Goal: Task Accomplishment & Management: Use online tool/utility

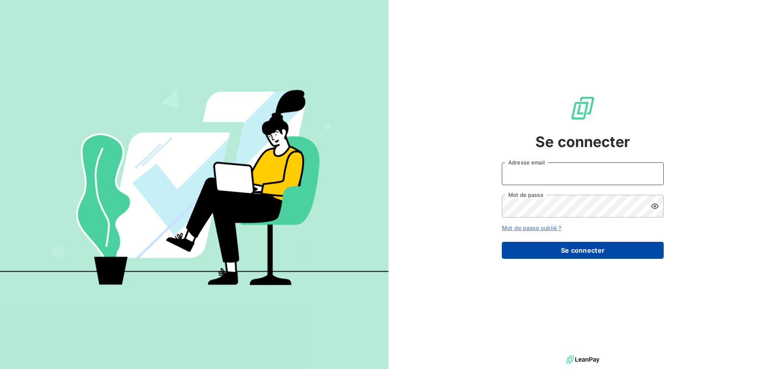
type input "[PERSON_NAME][EMAIL_ADDRESS][DOMAIN_NAME]"
drag, startPoint x: 559, startPoint y: 248, endPoint x: 573, endPoint y: 246, distance: 13.9
click at [560, 248] on button "Se connecter" at bounding box center [583, 250] width 162 height 17
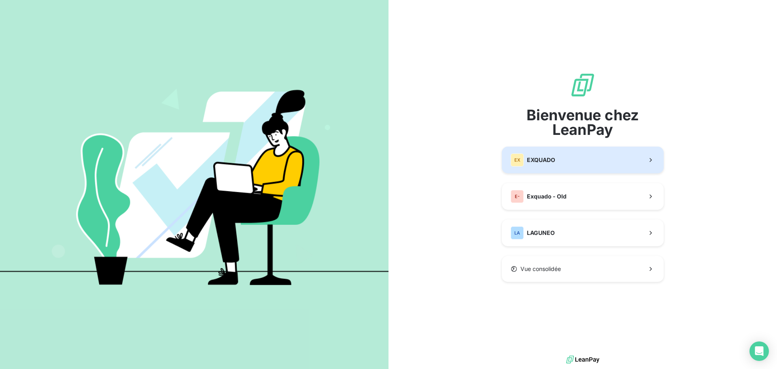
click at [607, 162] on button "EX EXQUADO" at bounding box center [583, 159] width 162 height 27
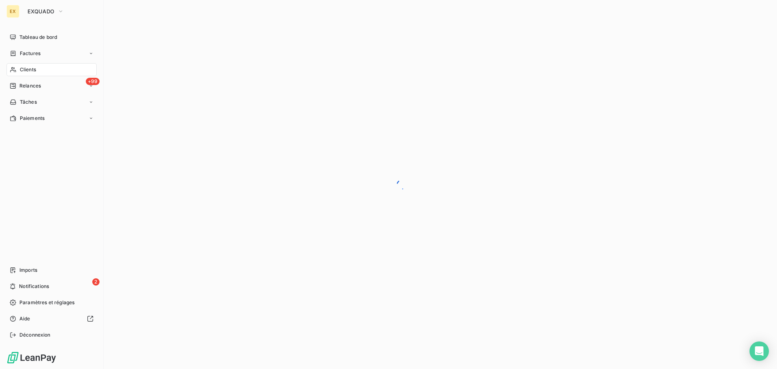
click at [42, 69] on div "Clients" at bounding box center [51, 69] width 90 height 13
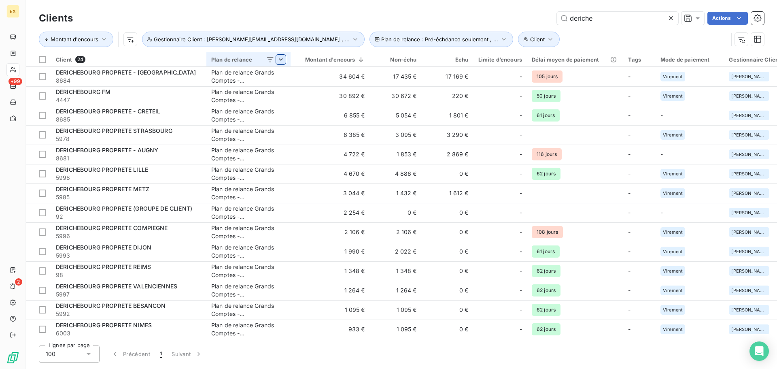
type input "deriche"
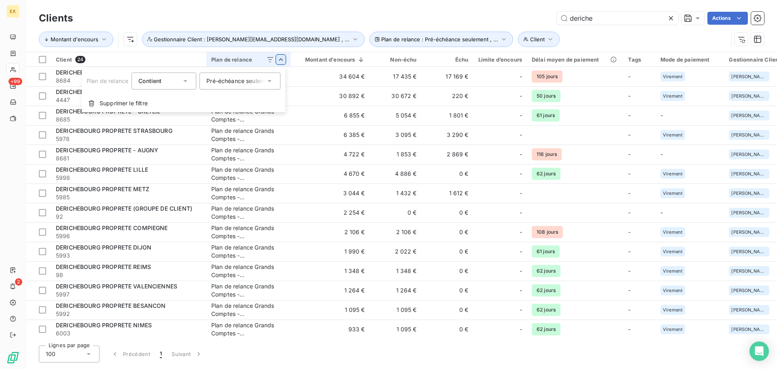
click at [272, 80] on icon at bounding box center [269, 81] width 4 height 2
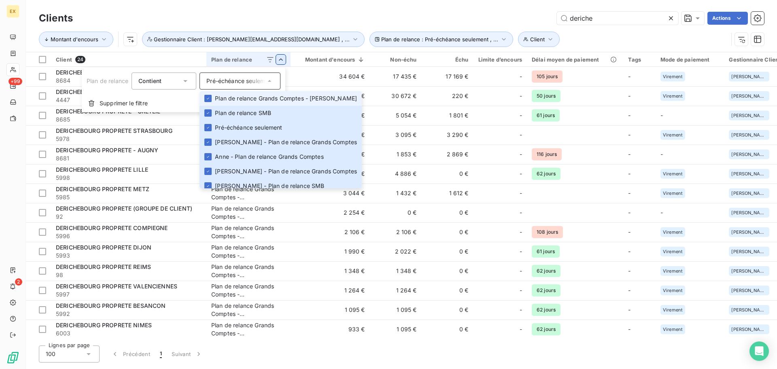
click at [520, 22] on html "EX +99 2 Clients deriche Actions Montant d'encours Client Plan de relance : Pré…" at bounding box center [388, 184] width 777 height 369
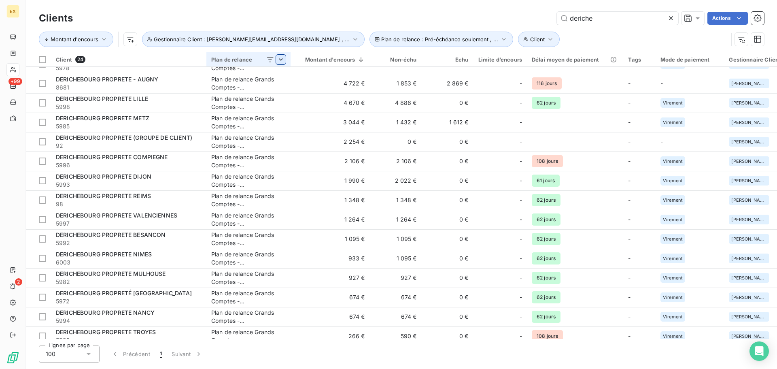
scroll to position [198, 0]
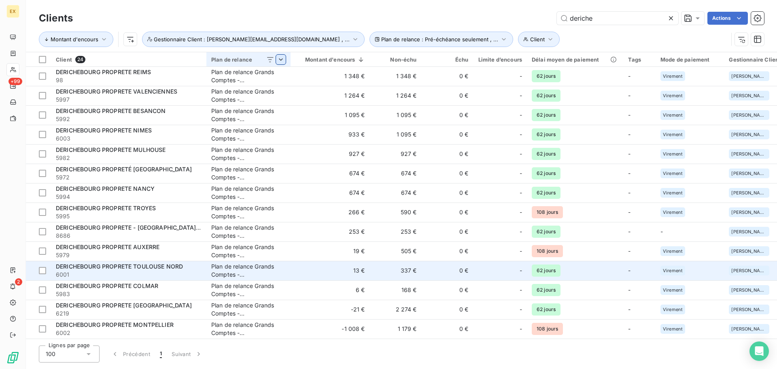
click at [121, 263] on span "DERICHEBOURG PROPRETE TOULOUSE NORD" at bounding box center [119, 266] width 127 height 7
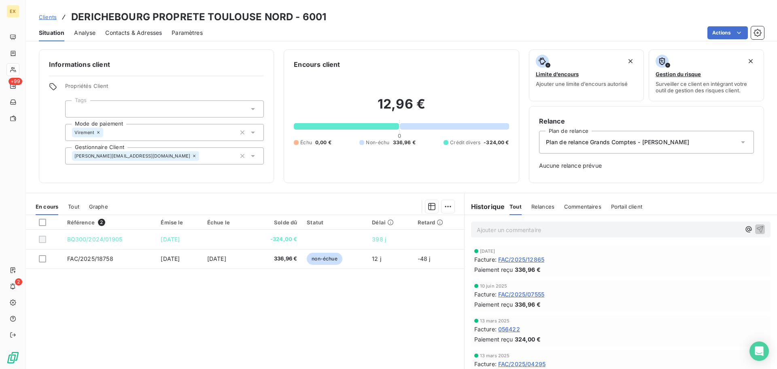
click at [52, 18] on span "Clients" at bounding box center [48, 17] width 18 height 6
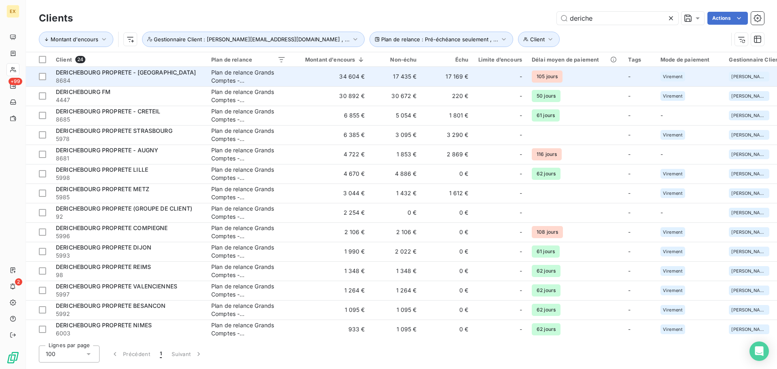
click at [81, 69] on span "DERICHEBOURG PROPRETE - [GEOGRAPHIC_DATA]" at bounding box center [126, 72] width 140 height 7
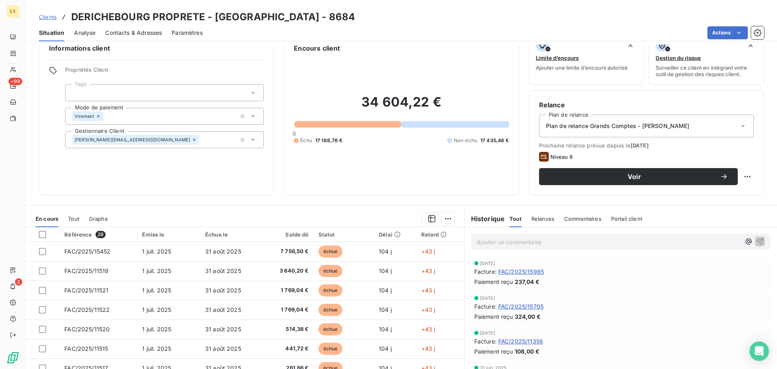
scroll to position [40, 0]
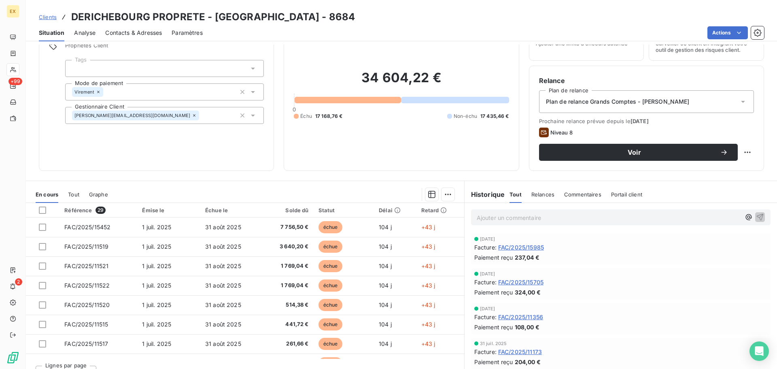
click at [539, 193] on span "Relances" at bounding box center [542, 194] width 23 height 6
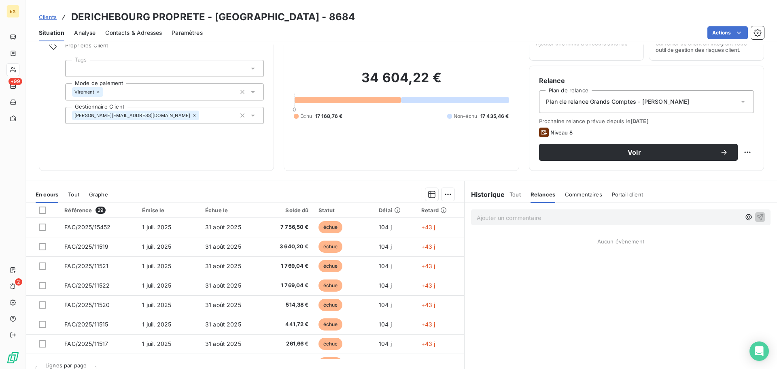
click at [480, 193] on h6 "Historique" at bounding box center [485, 194] width 40 height 10
click at [512, 191] on span "Tout" at bounding box center [514, 194] width 11 height 6
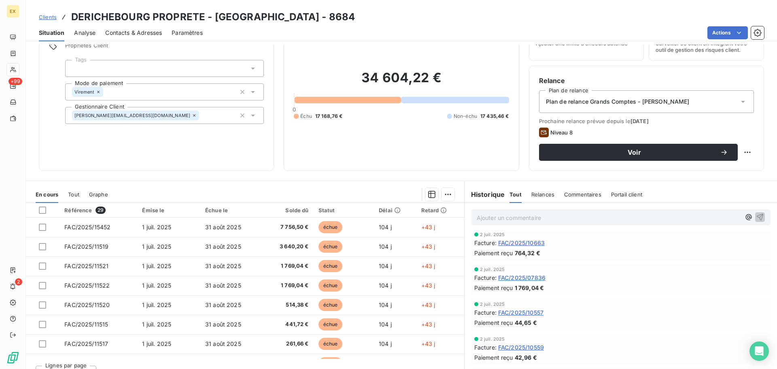
scroll to position [202, 0]
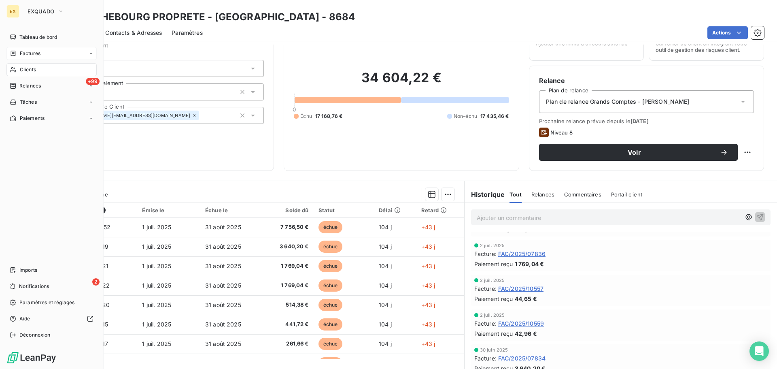
click at [42, 53] on div "Factures" at bounding box center [51, 53] width 90 height 13
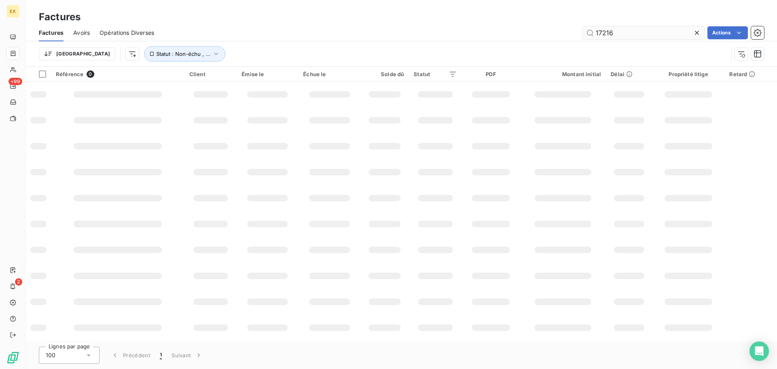
drag, startPoint x: 622, startPoint y: 35, endPoint x: 593, endPoint y: 38, distance: 29.7
click at [593, 38] on input "17216" at bounding box center [643, 32] width 121 height 13
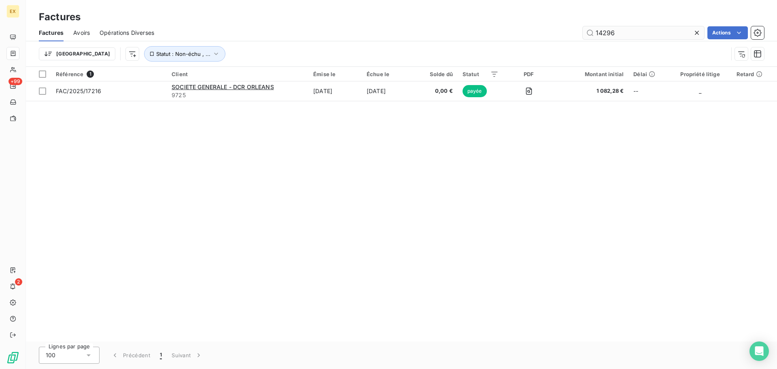
type input "14296"
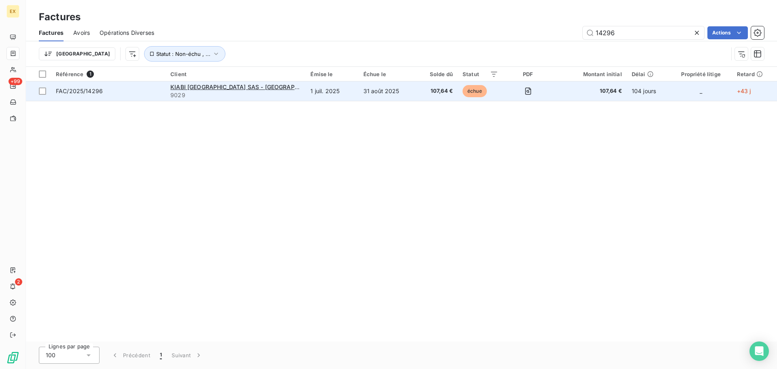
click at [271, 96] on span "9029" at bounding box center [235, 95] width 130 height 8
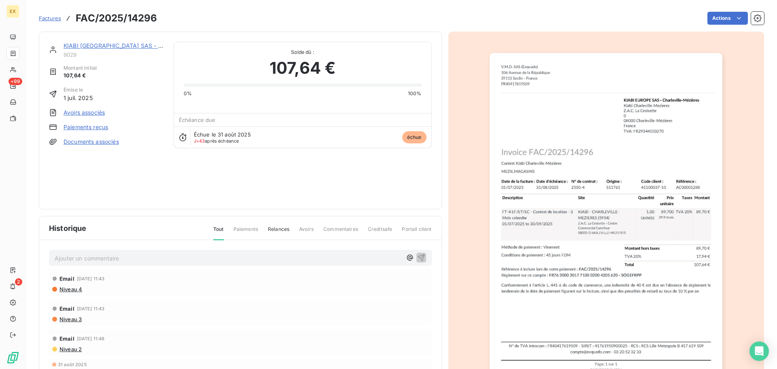
click at [95, 126] on link "Paiements reçus" at bounding box center [86, 127] width 45 height 8
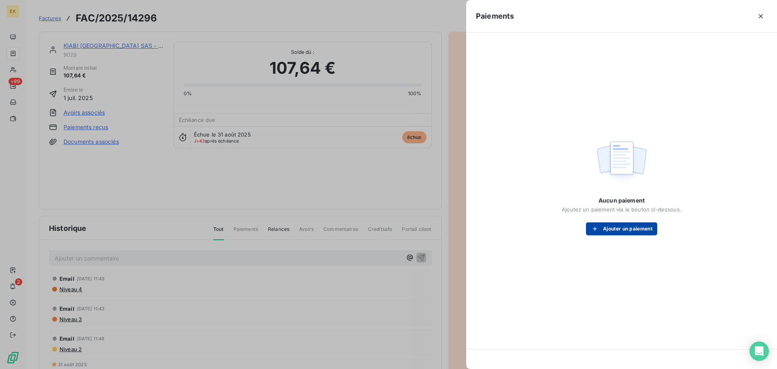
click at [606, 226] on button "Ajouter un paiement" at bounding box center [621, 228] width 71 height 13
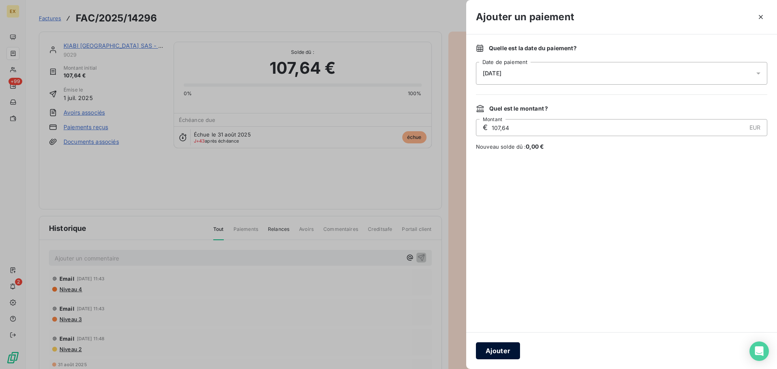
click at [504, 344] on button "Ajouter" at bounding box center [498, 350] width 44 height 17
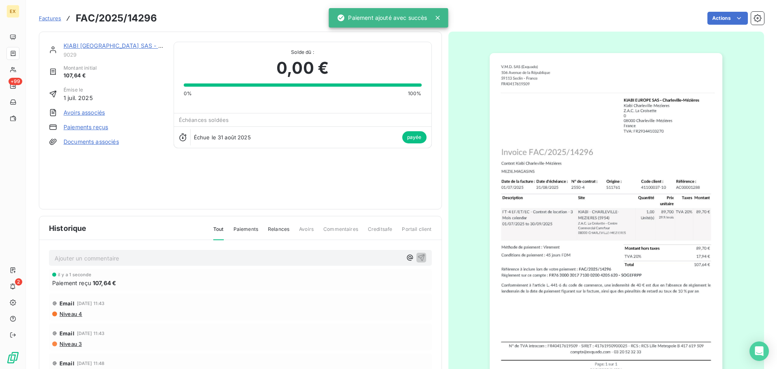
click at [55, 17] on span "Factures" at bounding box center [50, 18] width 22 height 6
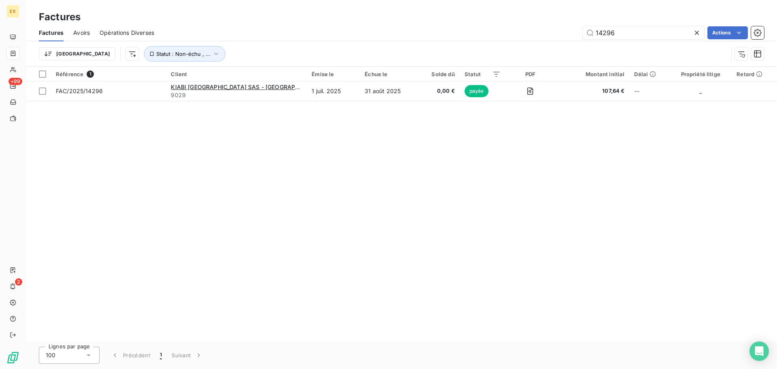
drag, startPoint x: 635, startPoint y: 33, endPoint x: 511, endPoint y: 44, distance: 124.4
click at [508, 44] on div "Factures Avoirs Opérations Diverses 14296 Actions Trier Statut : Non-échu , ..." at bounding box center [401, 45] width 751 height 42
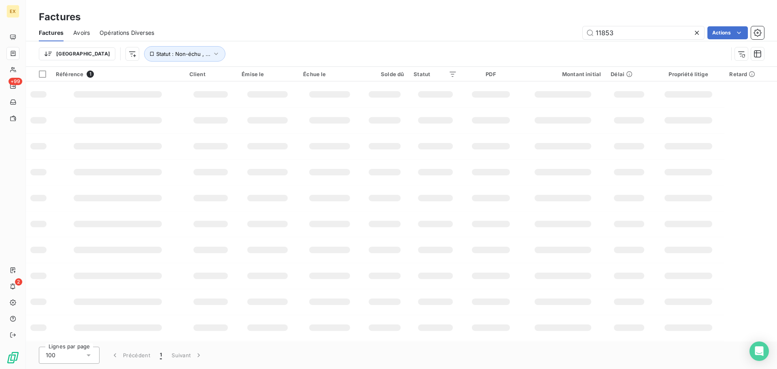
type input "11853"
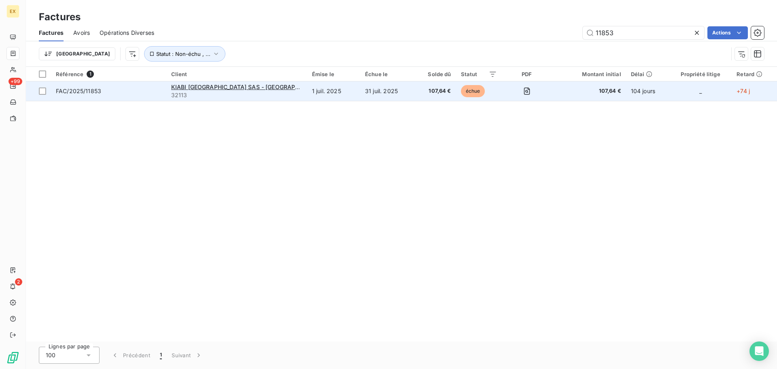
click at [125, 90] on span "FAC/2025/11853" at bounding box center [109, 91] width 106 height 8
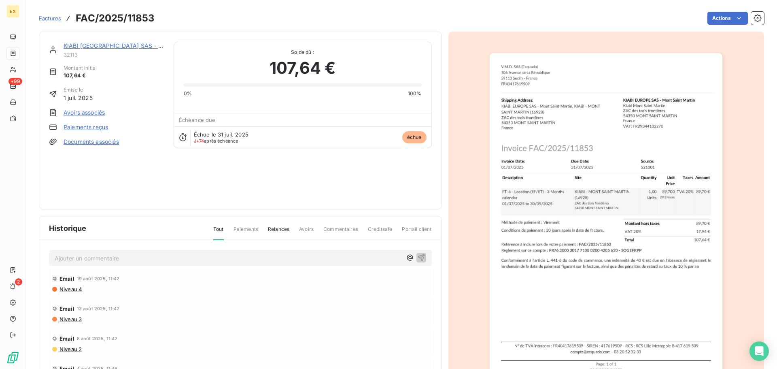
click at [75, 128] on link "Paiements reçus" at bounding box center [86, 127] width 45 height 8
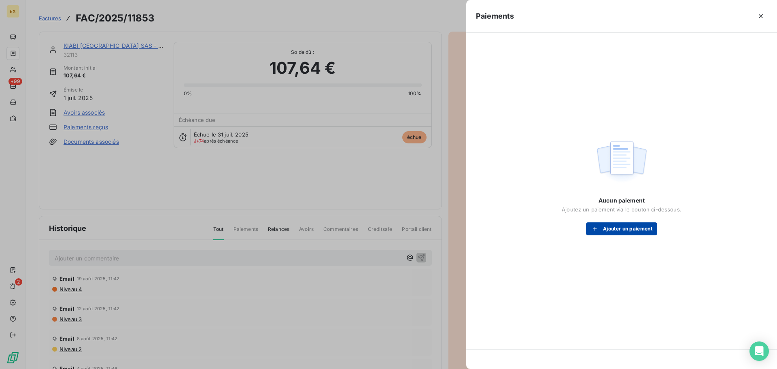
click at [618, 225] on button "Ajouter un paiement" at bounding box center [621, 228] width 71 height 13
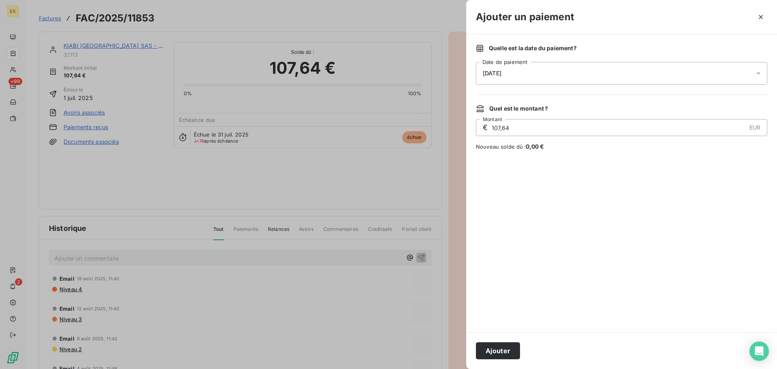
click at [506, 350] on button "Ajouter" at bounding box center [498, 350] width 44 height 17
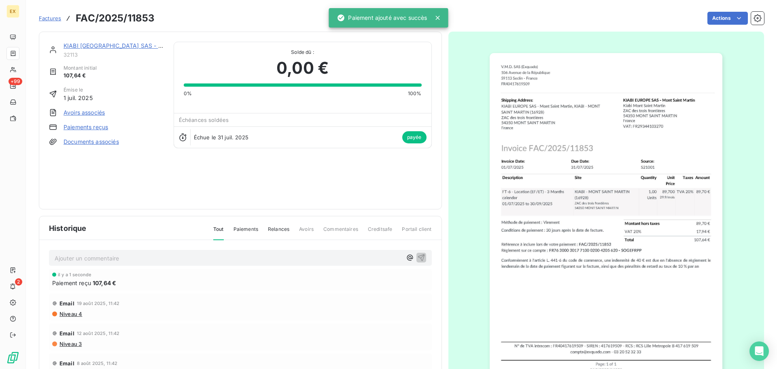
click at [50, 17] on span "Factures" at bounding box center [50, 18] width 22 height 6
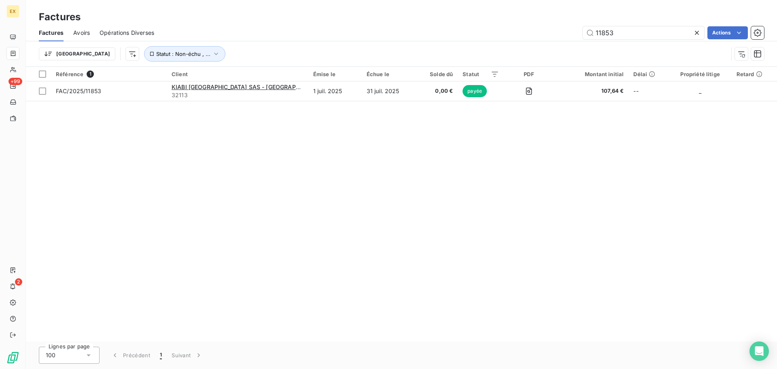
drag, startPoint x: 638, startPoint y: 32, endPoint x: 484, endPoint y: 45, distance: 155.1
click at [483, 45] on div "Factures Avoirs Opérations Diverses 11853 Actions Trier Statut : Non-échu , ..." at bounding box center [401, 45] width 751 height 42
type input "14299"
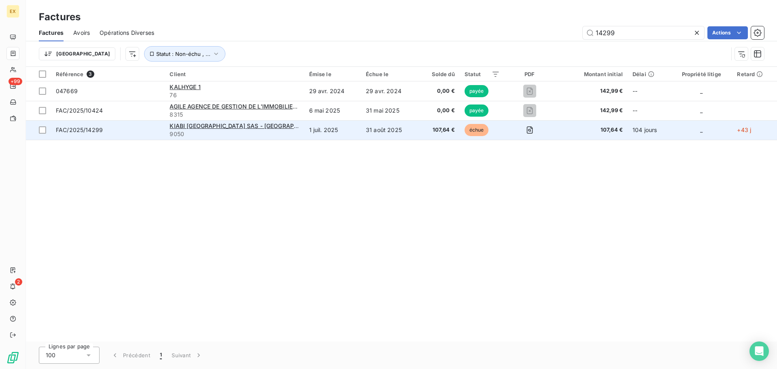
click at [129, 128] on span "FAC/2025/14299" at bounding box center [108, 130] width 104 height 8
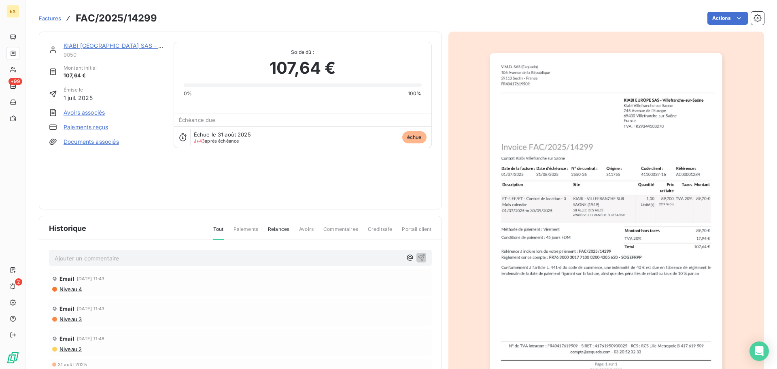
click at [81, 125] on link "Paiements reçus" at bounding box center [86, 127] width 45 height 8
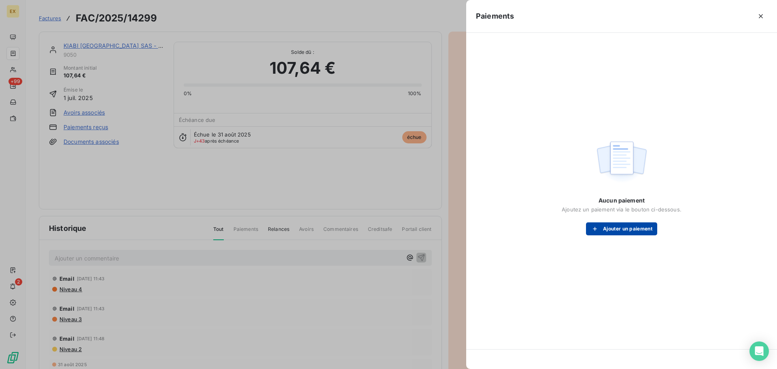
click at [612, 235] on button "Ajouter un paiement" at bounding box center [621, 228] width 71 height 13
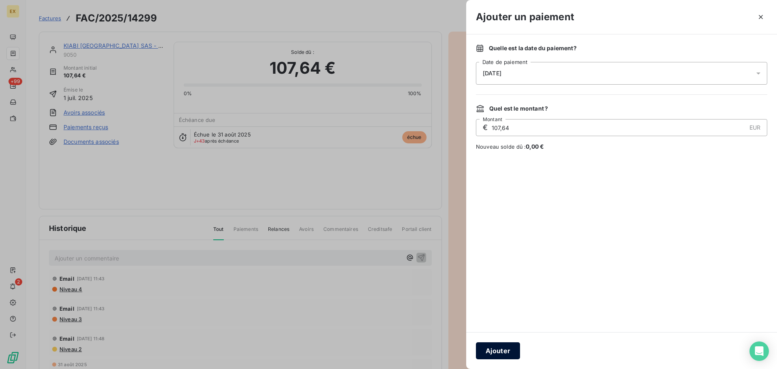
click at [509, 355] on button "Ajouter" at bounding box center [498, 350] width 44 height 17
